Goal: Answer question/provide support

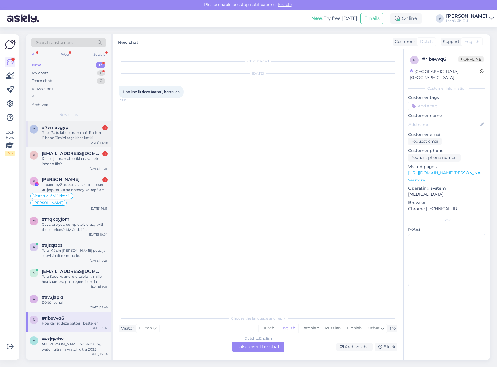
click at [67, 139] on div "Tere. Palju läheb maksma? Telefon iPhone 13mini tagaklaas katki" at bounding box center [75, 135] width 66 height 10
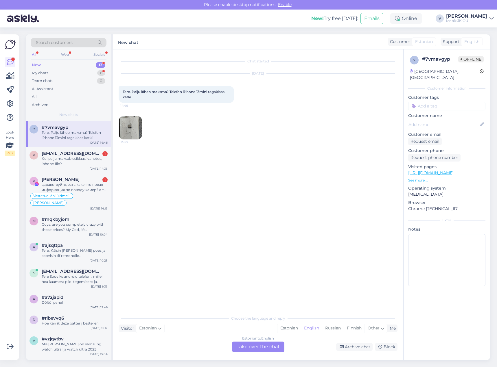
click at [129, 132] on img at bounding box center [130, 127] width 23 height 23
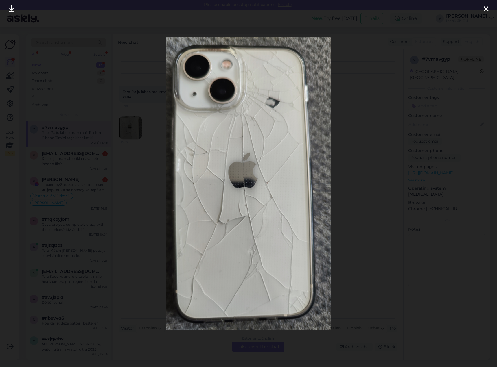
click at [486, 8] on icon at bounding box center [486, 9] width 5 height 8
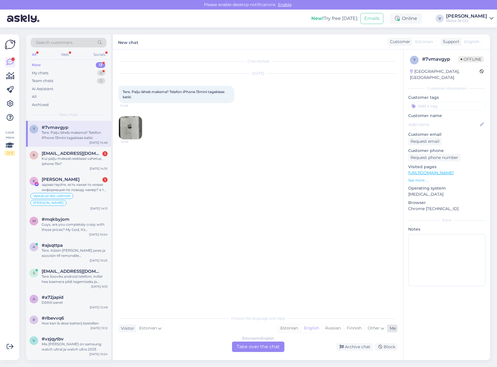
click at [295, 331] on div "Estonian" at bounding box center [288, 328] width 23 height 9
click at [277, 345] on div "Estonian to Estonian Take over the chat" at bounding box center [258, 347] width 52 height 10
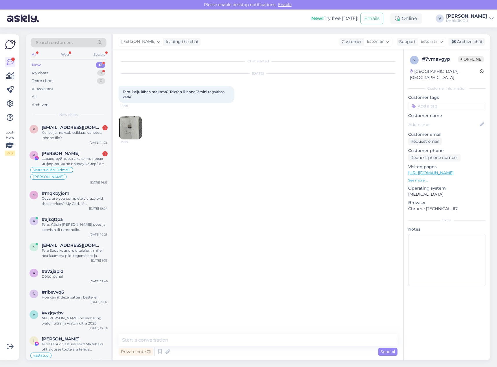
click at [275, 342] on textarea at bounding box center [258, 340] width 279 height 12
type textarea "Tere! iPhone 13 mini tagaklaasi vahetus koos varuosaga -120€, paari päeva jooks…"
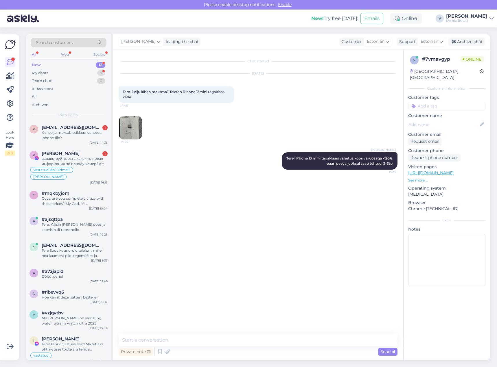
click at [475, 102] on input at bounding box center [446, 106] width 77 height 9
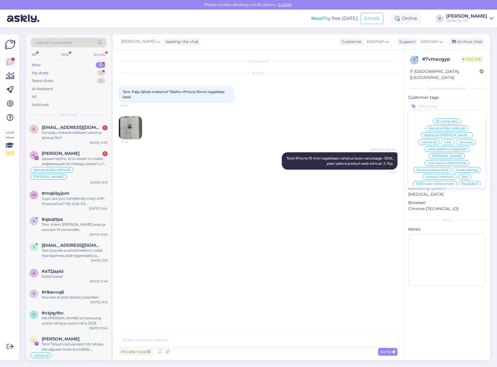
drag, startPoint x: 467, startPoint y: 129, endPoint x: 473, endPoint y: 68, distance: 61.6
click at [439, 139] on div "vastatud" at bounding box center [428, 142] width 21 height 6
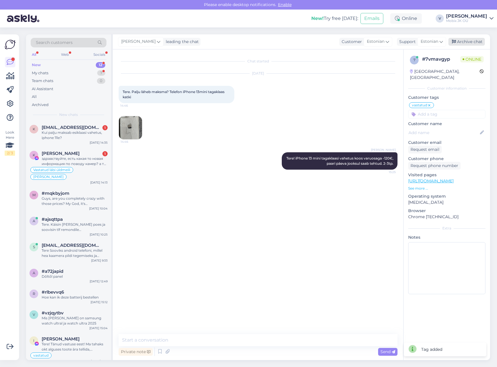
click at [472, 42] on div "Archive chat" at bounding box center [466, 42] width 36 height 8
click at [94, 124] on div "k [EMAIL_ADDRESS][DOMAIN_NAME] 1 Kui palju maksab esiklaasi vahetus, iphone 11l…" at bounding box center [68, 134] width 85 height 26
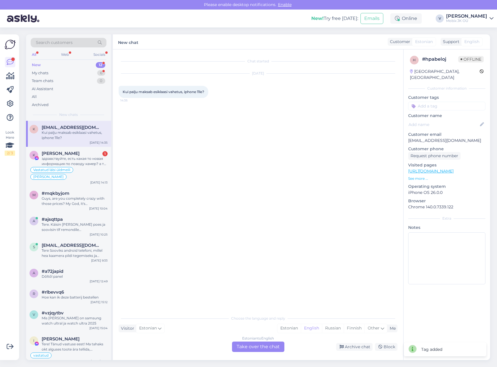
click at [289, 330] on div "Estonian" at bounding box center [288, 328] width 23 height 9
click at [277, 345] on div "Estonian to Estonian Take over the chat" at bounding box center [258, 347] width 52 height 10
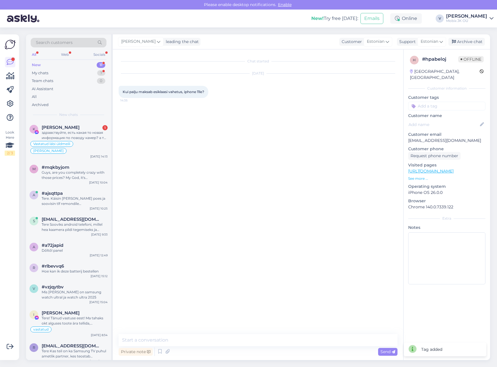
click at [277, 344] on textarea at bounding box center [258, 340] width 279 height 12
type textarea "Tere!"
click at [303, 336] on textarea at bounding box center [258, 340] width 279 height 12
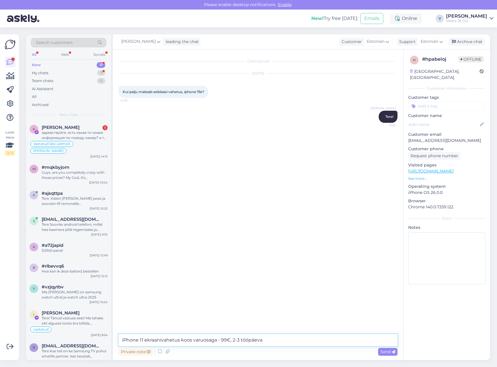
type textarea "iPhone 11 ekraanivahetus koos varuosaga - 99€, 2-3 tööpäeva."
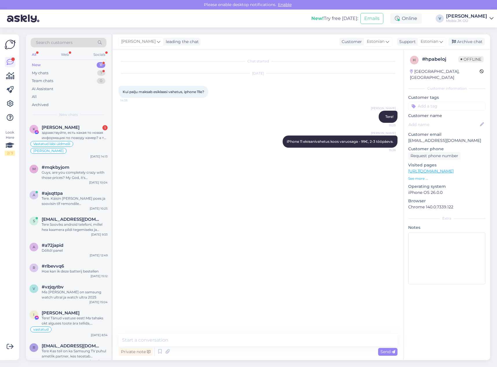
click at [444, 102] on input at bounding box center [446, 106] width 77 height 9
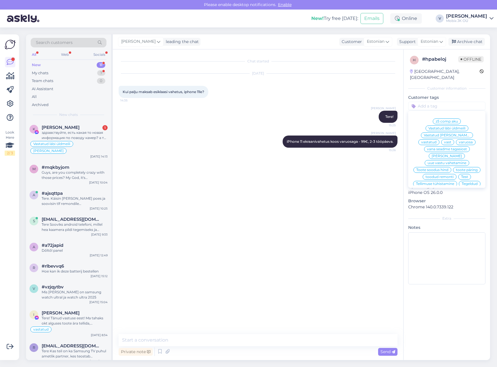
click at [437, 141] on span "vastatud" at bounding box center [428, 142] width 15 height 3
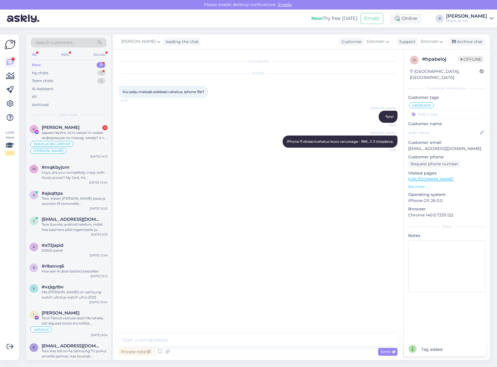
drag, startPoint x: 468, startPoint y: 45, endPoint x: 460, endPoint y: 31, distance: 16.3
click at [468, 43] on div "Archive chat" at bounding box center [466, 42] width 36 height 8
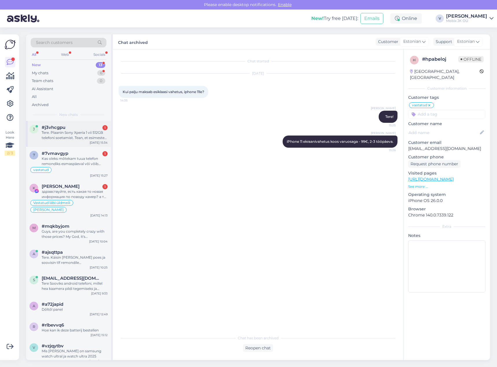
drag, startPoint x: 102, startPoint y: 128, endPoint x: 113, endPoint y: 132, distance: 10.8
click at [102, 128] on div "1" at bounding box center [104, 127] width 5 height 5
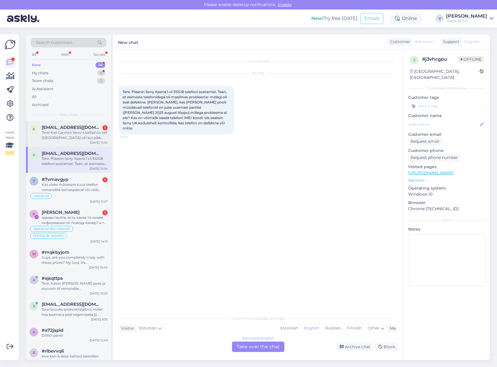
click at [98, 128] on div "[EMAIL_ADDRESS][DOMAIN_NAME] 1" at bounding box center [75, 127] width 66 height 5
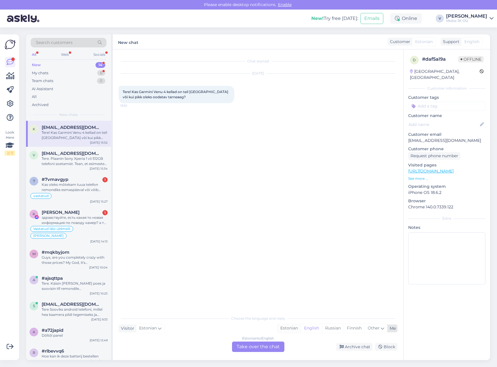
click at [290, 330] on div "Estonian" at bounding box center [288, 328] width 23 height 9
click at [261, 347] on div "Estonian to Estonian Take over the chat" at bounding box center [258, 347] width 52 height 10
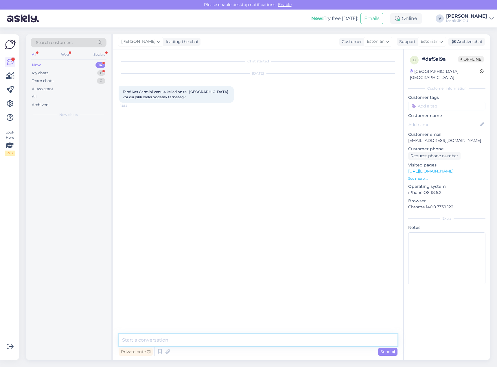
drag, startPoint x: 262, startPoint y: 345, endPoint x: 262, endPoint y: 342, distance: 3.5
click at [262, 343] on textarea at bounding box center [258, 340] width 279 height 12
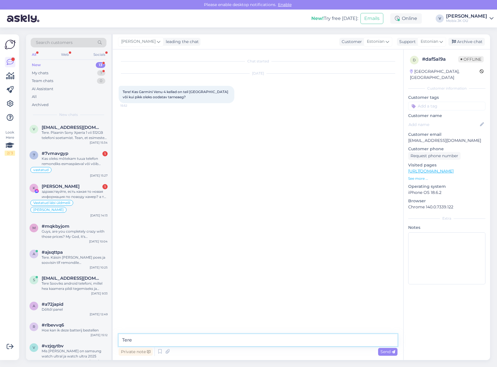
type textarea "Tere!"
paste textarea "Garmin Venu 4 41mm Lunar Gold with Bone Silicone Band"
paste textarea "Garmin Venu 4 45mm Slate with Black Silicone Band"
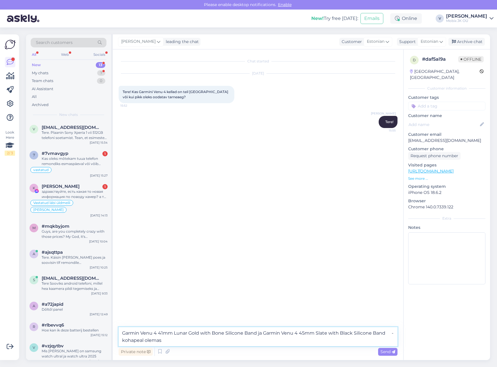
type textarea "Garmin Venu 4 41mm Lunar Gold with Bone Silicone Band ja Garmin Venu 4 45mm Sla…"
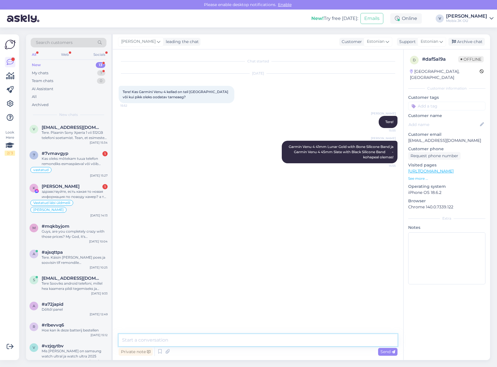
click at [261, 338] on textarea at bounding box center [258, 340] width 279 height 12
type textarea "Muud värvid on tellimisel, tarne ca 5 tööpäeva."
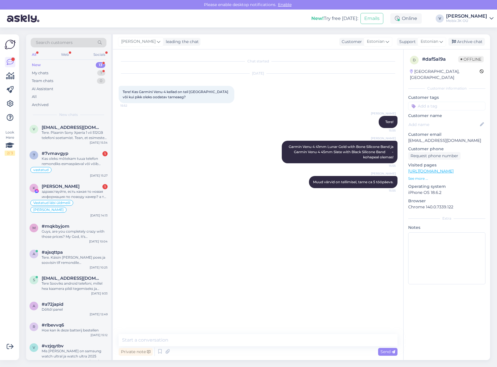
click at [444, 102] on input at bounding box center [446, 106] width 77 height 9
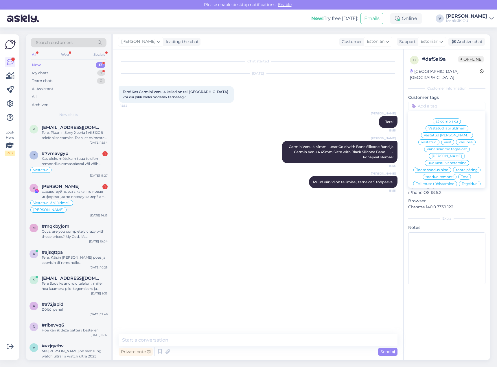
click at [439, 139] on div "vastatud" at bounding box center [428, 142] width 21 height 6
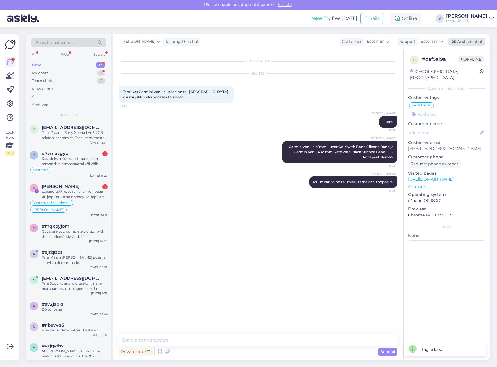
click at [465, 41] on div "Archive chat" at bounding box center [466, 42] width 36 height 8
click at [83, 157] on div "Kas oleks mõtekam tuua telefon remondiks esmaspäeval või võib [PERSON_NAME]?" at bounding box center [75, 161] width 66 height 10
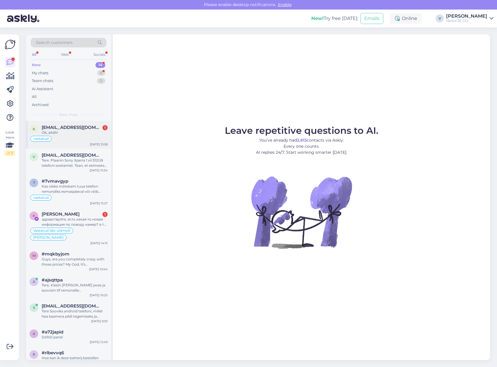
drag, startPoint x: 99, startPoint y: 128, endPoint x: 104, endPoint y: 130, distance: 5.8
click at [100, 127] on div "[EMAIL_ADDRESS][DOMAIN_NAME] 1" at bounding box center [75, 127] width 66 height 5
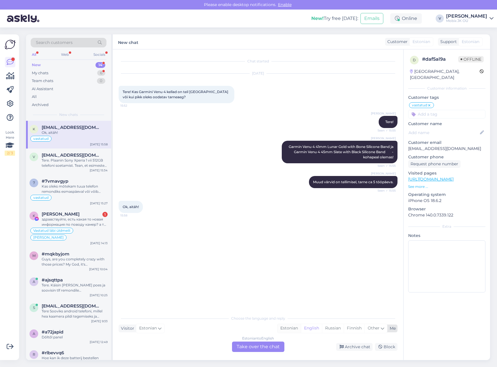
click at [292, 330] on div "Estonian" at bounding box center [288, 328] width 23 height 9
click at [277, 343] on div "Estonian to Estonian Take over the chat" at bounding box center [258, 347] width 52 height 10
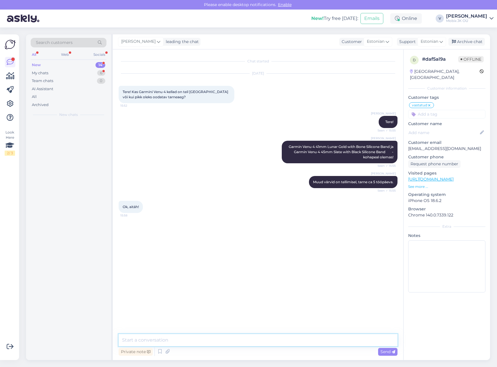
click at [278, 341] on textarea at bounding box center [258, 340] width 279 height 12
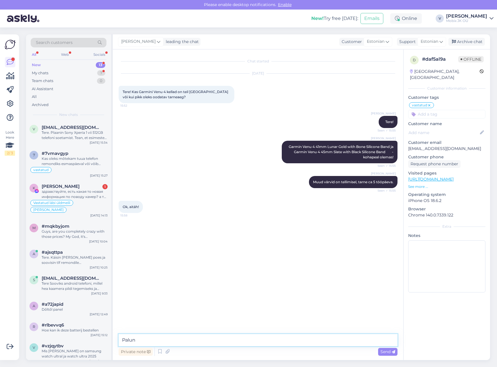
type textarea "Palun!"
drag, startPoint x: 463, startPoint y: 43, endPoint x: 462, endPoint y: 49, distance: 5.5
click at [463, 43] on div "Archive chat" at bounding box center [466, 42] width 36 height 8
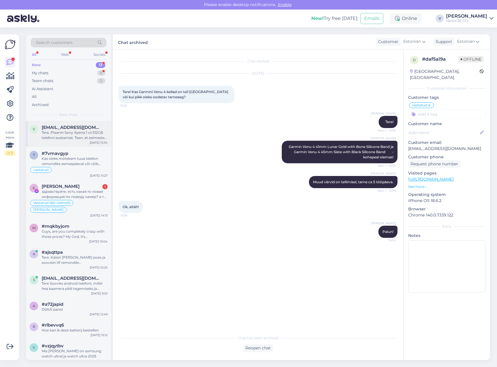
click at [84, 130] on div "vahur@ortokliinik.ee Tere. Plaanin Sony Xperia 1 vii 512GB telefoni soetamist. …" at bounding box center [75, 133] width 66 height 16
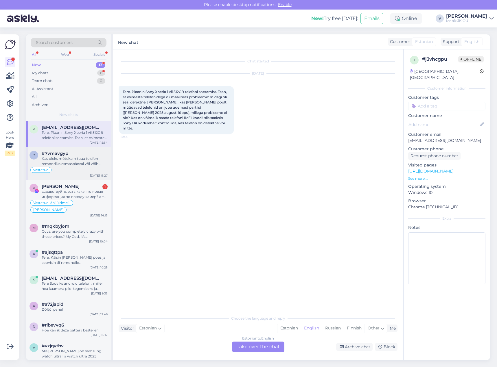
click at [93, 177] on div "[DATE] 15:27" at bounding box center [99, 176] width 18 height 4
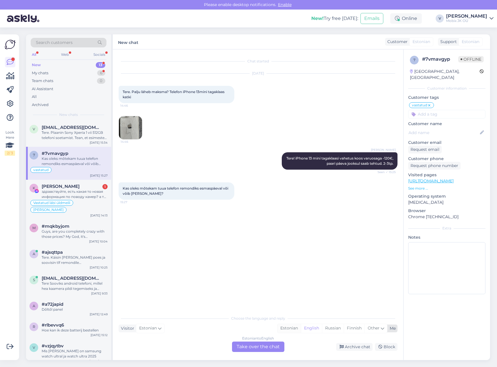
click at [284, 326] on div "Estonian" at bounding box center [288, 328] width 23 height 9
click at [272, 347] on div "Estonian to Estonian Take over the chat" at bounding box center [258, 347] width 52 height 10
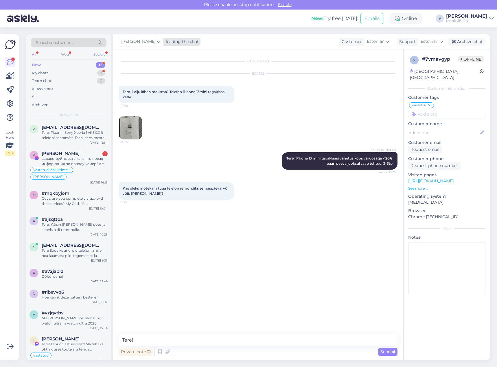
type textarea "Tere!"
